Goal: Find specific page/section: Find specific page/section

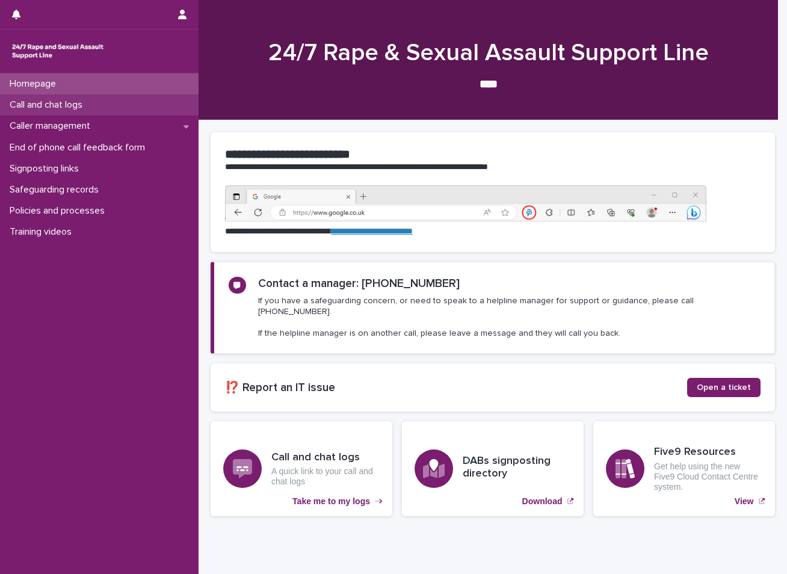
click at [119, 100] on div "Call and chat logs" at bounding box center [99, 104] width 198 height 21
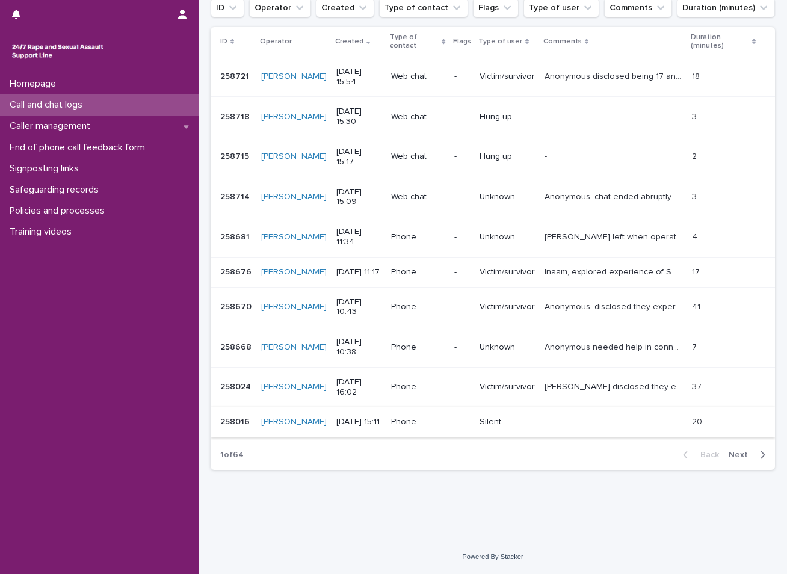
scroll to position [200, 0]
click at [72, 109] on p "Call and chat logs" at bounding box center [48, 104] width 87 height 11
